Goal: Check status: Check status

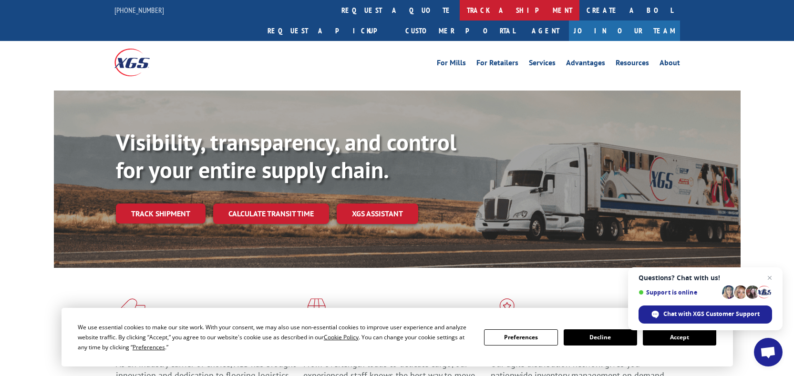
click at [460, 10] on link "track a shipment" at bounding box center [520, 10] width 120 height 21
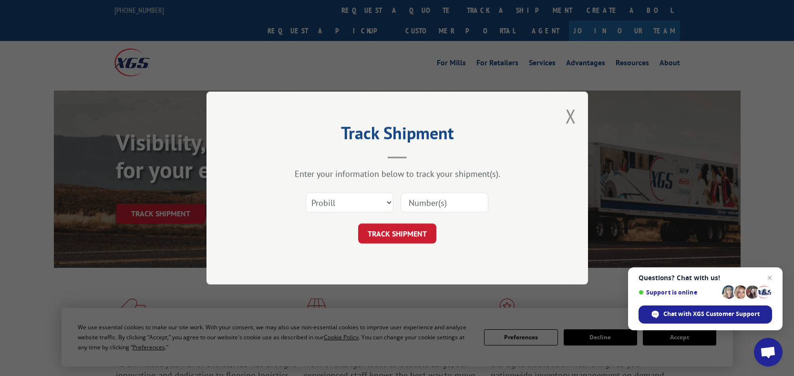
click at [443, 202] on input at bounding box center [445, 203] width 88 height 20
paste input "17685645"
type input "17685645"
click at [411, 232] on button "TRACK SHIPMENT" at bounding box center [397, 234] width 78 height 20
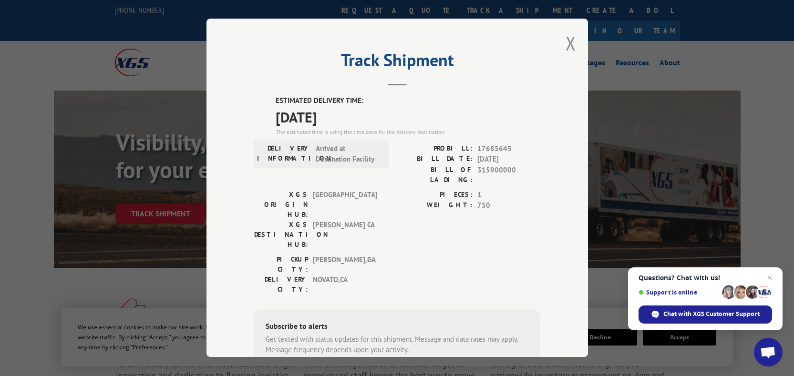
click at [494, 148] on span "17685645" at bounding box center [508, 149] width 63 height 11
copy span "17685645"
click at [566, 43] on button "Close modal" at bounding box center [571, 43] width 10 height 25
